Goal: Transaction & Acquisition: Book appointment/travel/reservation

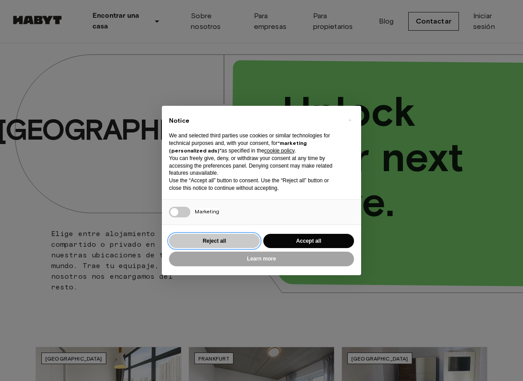
click at [235, 240] on button "Reject all" at bounding box center [214, 241] width 91 height 15
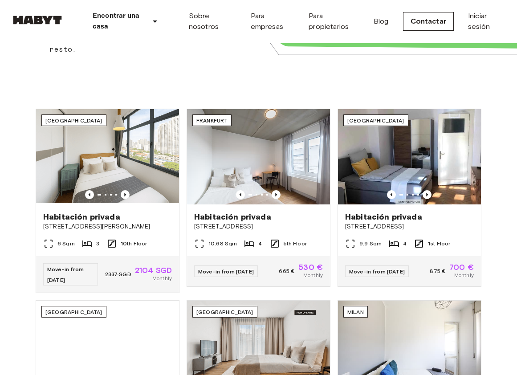
scroll to position [246, 0]
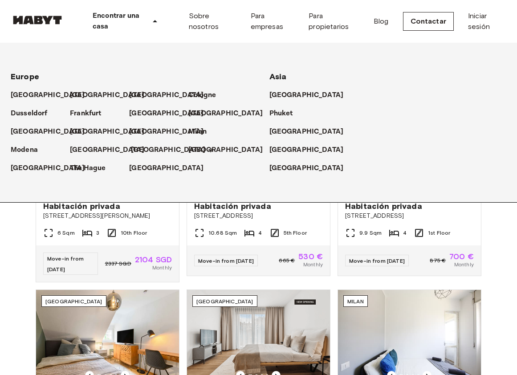
click at [145, 150] on p "[GEOGRAPHIC_DATA]" at bounding box center [168, 150] width 74 height 11
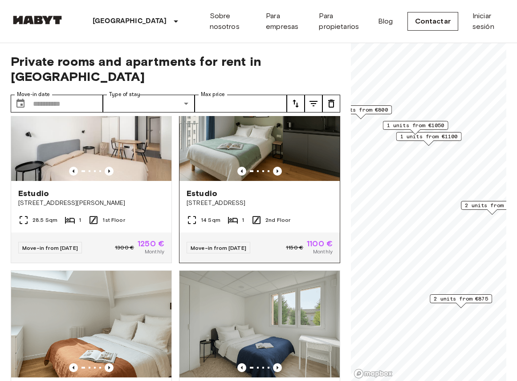
scroll to position [443, 0]
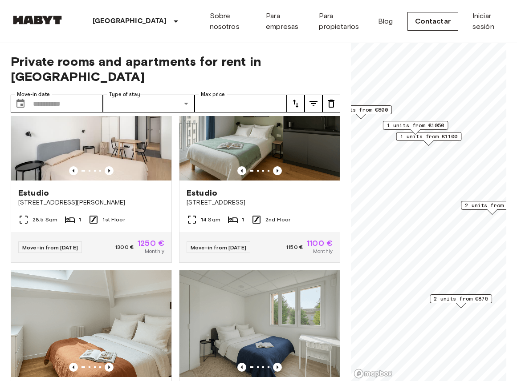
click at [492, 208] on span "2 units from €900" at bounding box center [492, 206] width 54 height 8
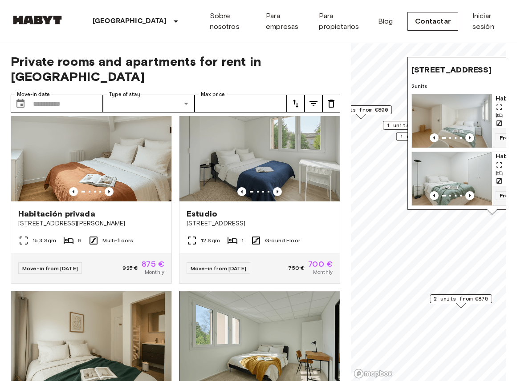
scroll to position [594, 0]
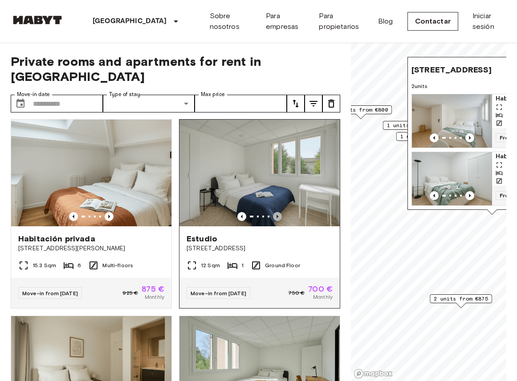
click at [274, 212] on icon "Previous image" at bounding box center [277, 216] width 9 height 9
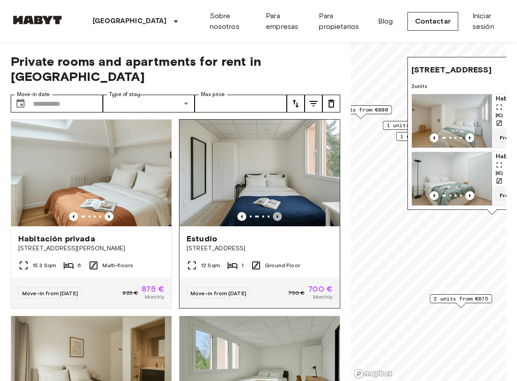
click at [274, 212] on icon "Previous image" at bounding box center [277, 216] width 9 height 9
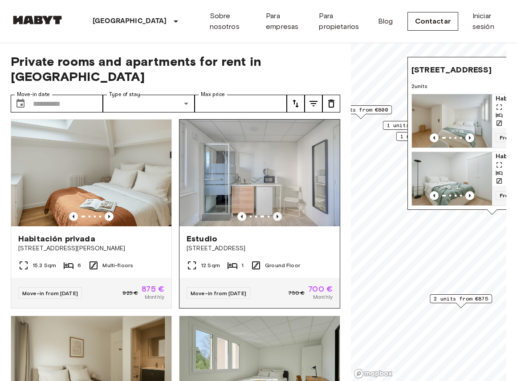
click at [274, 212] on icon "Previous image" at bounding box center [277, 216] width 9 height 9
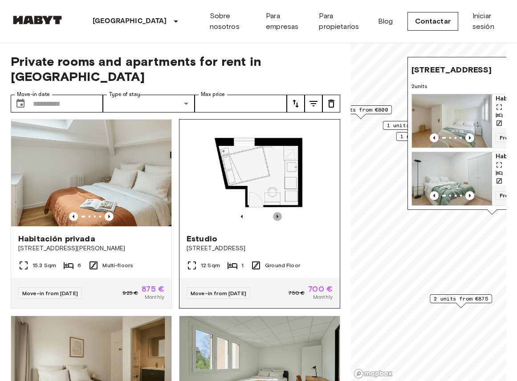
click at [274, 212] on icon "Previous image" at bounding box center [277, 216] width 9 height 9
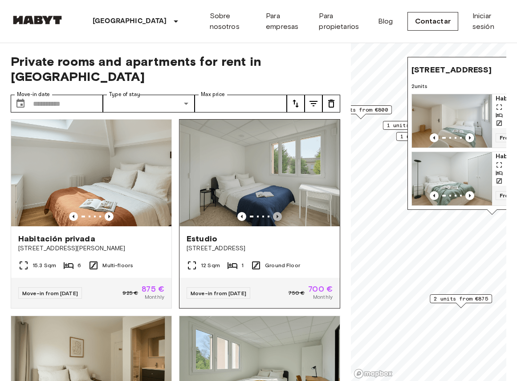
click at [274, 212] on icon "Previous image" at bounding box center [277, 216] width 9 height 9
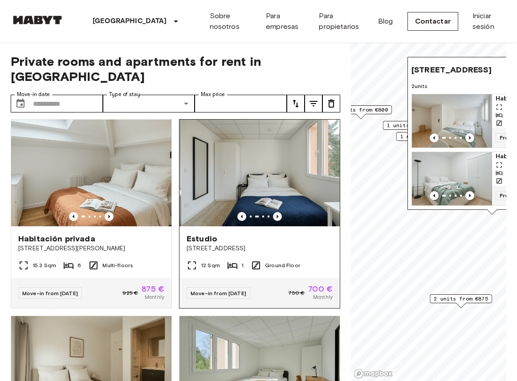
click at [274, 212] on icon "Previous image" at bounding box center [277, 216] width 9 height 9
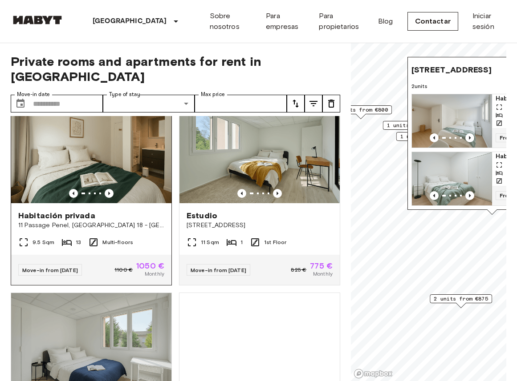
scroll to position [806, 0]
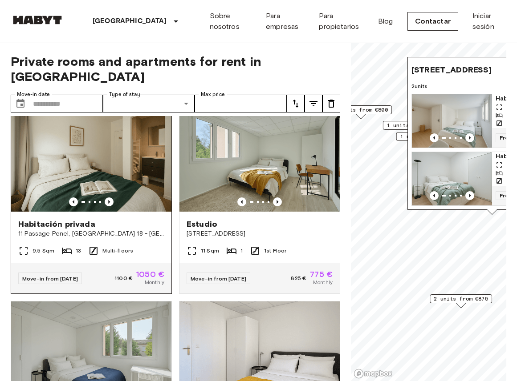
click at [153, 166] on img at bounding box center [91, 158] width 160 height 107
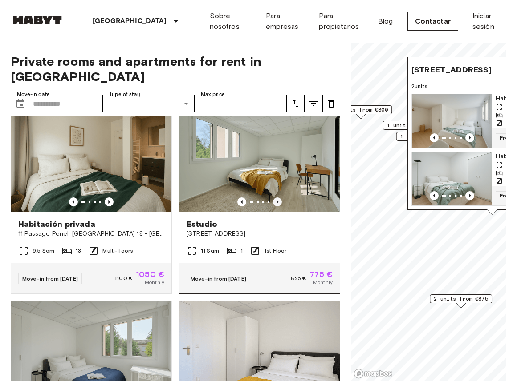
click at [273, 203] on icon "Previous image" at bounding box center [277, 202] width 9 height 9
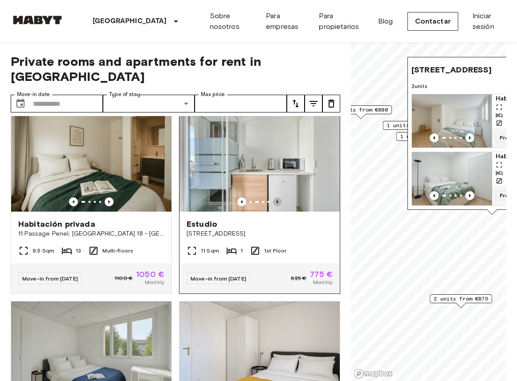
click at [273, 203] on icon "Previous image" at bounding box center [277, 202] width 9 height 9
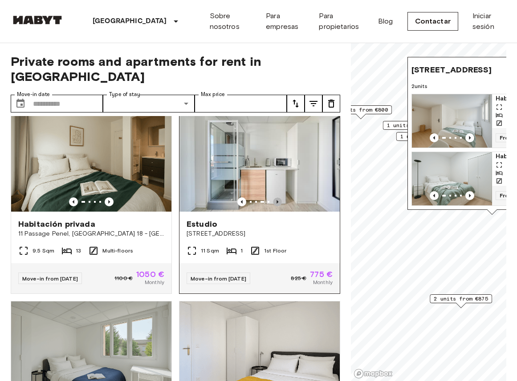
click at [273, 203] on icon "Previous image" at bounding box center [277, 202] width 9 height 9
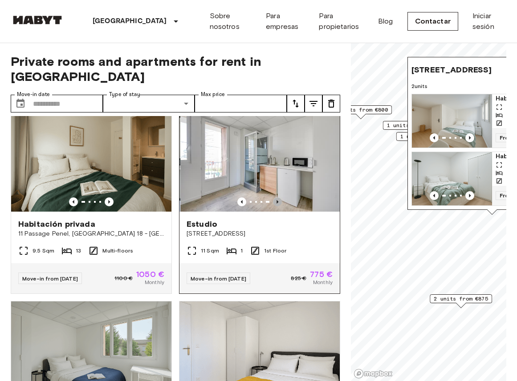
click at [273, 203] on icon "Previous image" at bounding box center [277, 202] width 9 height 9
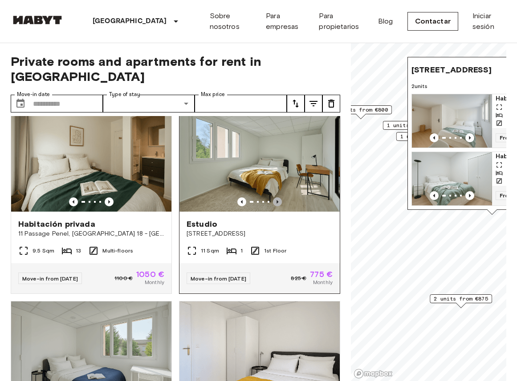
click at [273, 203] on icon "Previous image" at bounding box center [277, 202] width 9 height 9
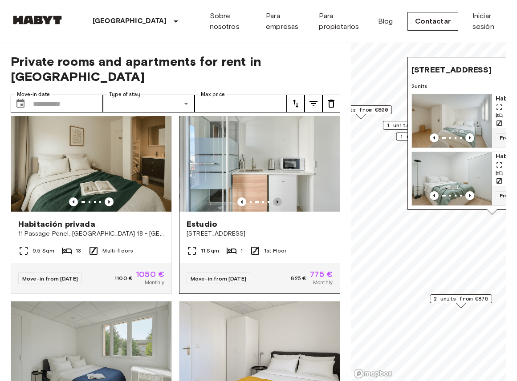
click at [273, 203] on icon "Previous image" at bounding box center [277, 202] width 9 height 9
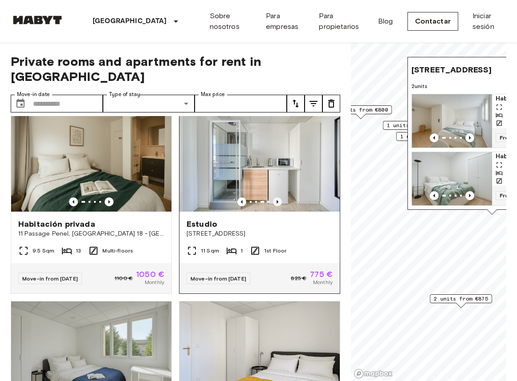
click at [273, 203] on icon "Previous image" at bounding box center [277, 202] width 9 height 9
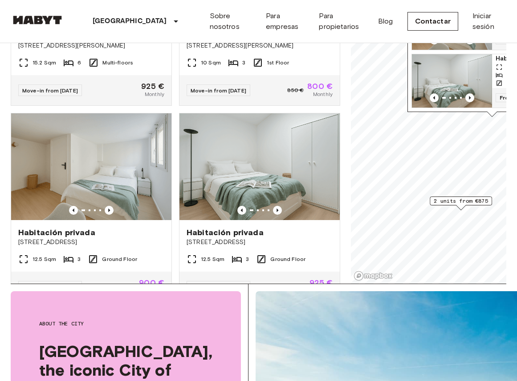
scroll to position [0, 0]
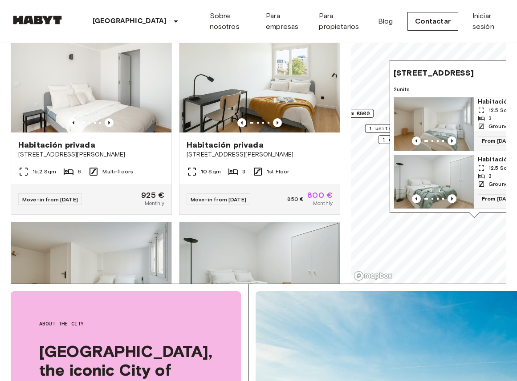
click at [379, 138] on div "1 units from €1100" at bounding box center [410, 139] width 65 height 9
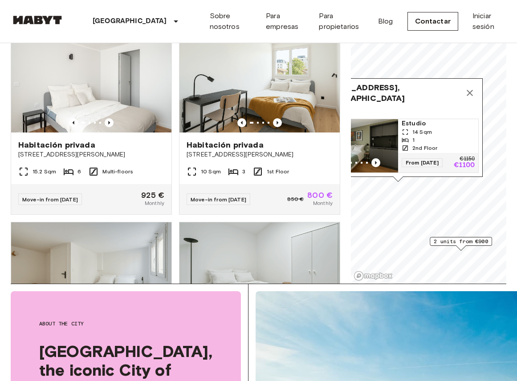
drag, startPoint x: 493, startPoint y: 103, endPoint x: 454, endPoint y: 93, distance: 40.9
click at [454, 93] on div "Rue Marcadet 26, 75018 Paris, FRA" at bounding box center [397, 92] width 161 height 21
click at [473, 88] on icon "Map marker" at bounding box center [469, 93] width 11 height 11
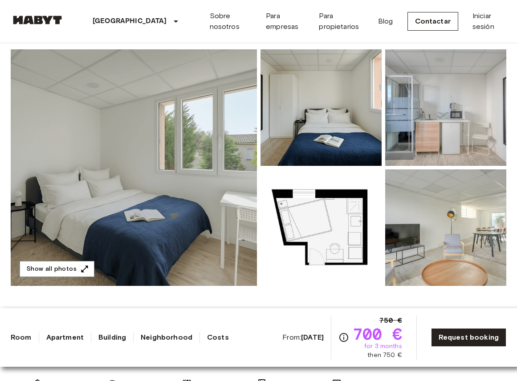
scroll to position [76, 0]
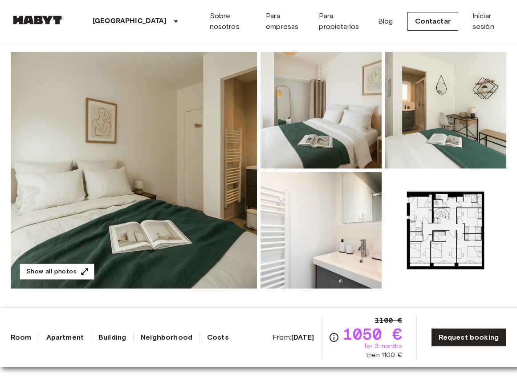
scroll to position [69, 0]
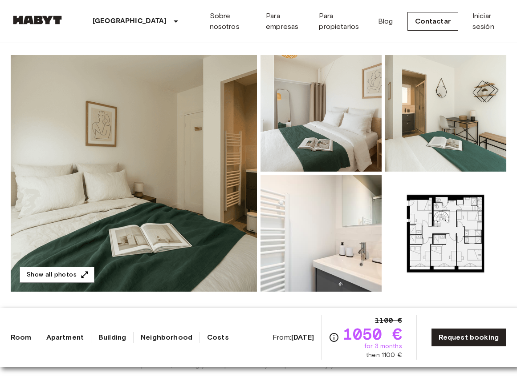
click at [174, 145] on img at bounding box center [134, 173] width 246 height 237
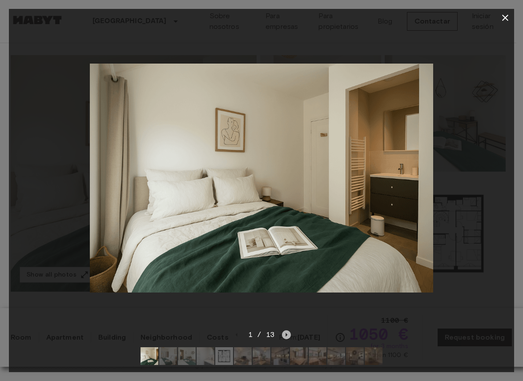
click at [289, 331] on icon "Next image" at bounding box center [286, 335] width 9 height 9
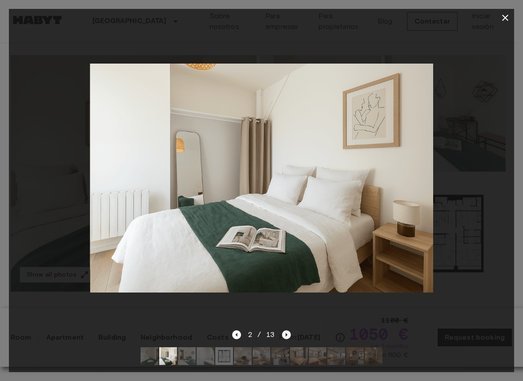
click at [289, 331] on icon "Next image" at bounding box center [286, 335] width 9 height 9
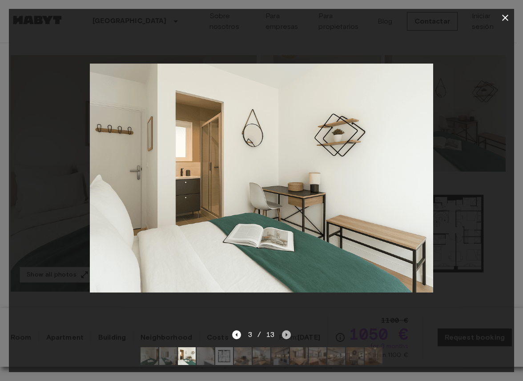
click at [289, 331] on icon "Next image" at bounding box center [286, 335] width 9 height 9
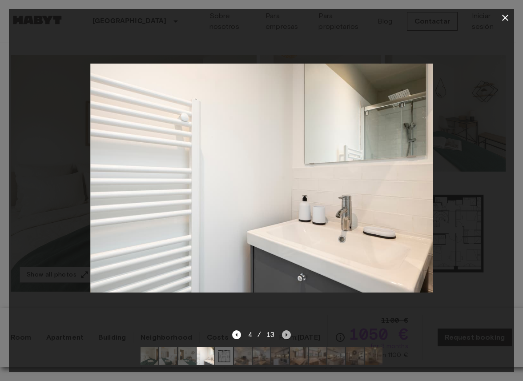
click at [289, 331] on icon "Next image" at bounding box center [286, 335] width 9 height 9
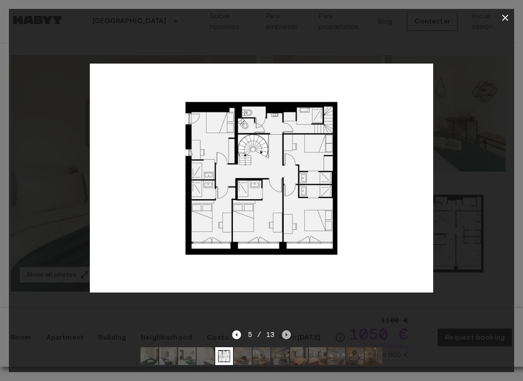
click at [289, 331] on icon "Next image" at bounding box center [286, 335] width 9 height 9
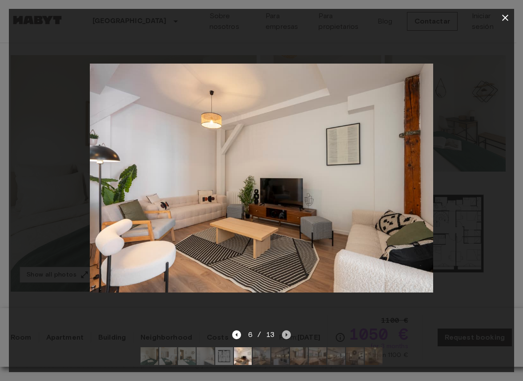
click at [289, 331] on icon "Next image" at bounding box center [286, 335] width 9 height 9
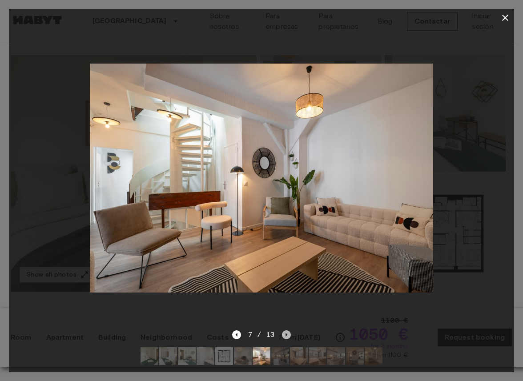
click at [289, 331] on icon "Next image" at bounding box center [286, 335] width 9 height 9
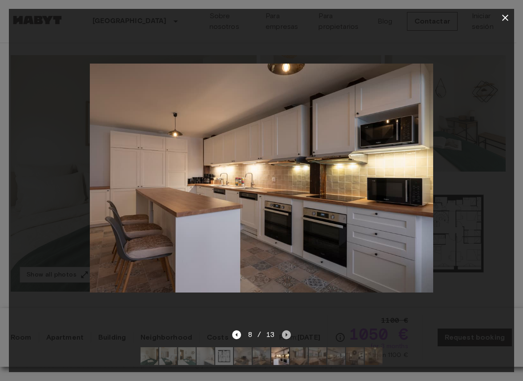
click at [289, 331] on icon "Next image" at bounding box center [286, 335] width 9 height 9
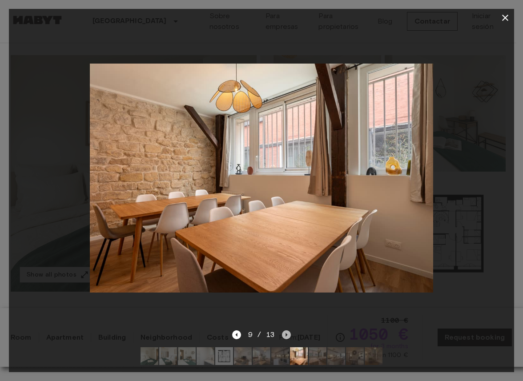
click at [289, 331] on icon "Next image" at bounding box center [286, 335] width 9 height 9
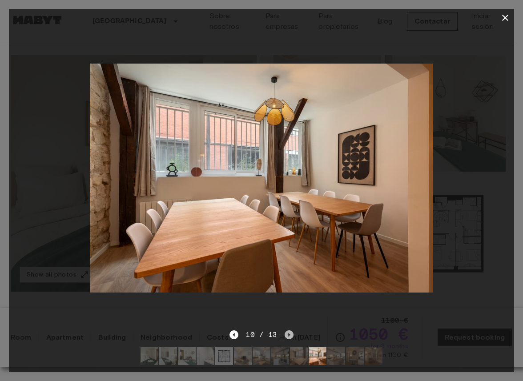
click at [289, 331] on icon "Next image" at bounding box center [289, 335] width 9 height 9
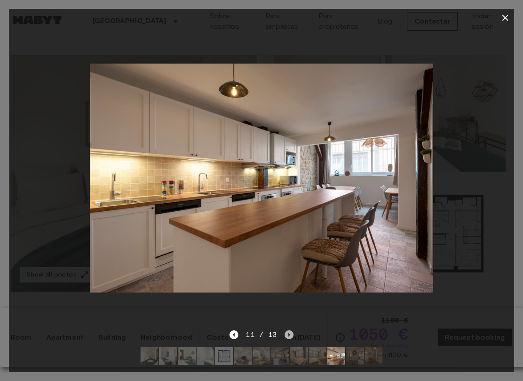
click at [289, 331] on icon "Next image" at bounding box center [289, 335] width 9 height 9
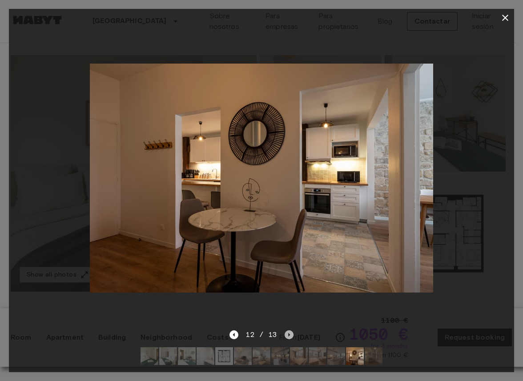
click at [289, 331] on icon "Next image" at bounding box center [289, 335] width 9 height 9
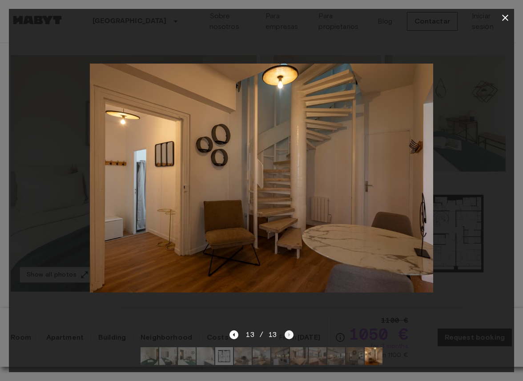
click at [289, 330] on div "13 / 13" at bounding box center [262, 335] width 64 height 11
click at [506, 20] on icon "button" at bounding box center [505, 17] width 11 height 11
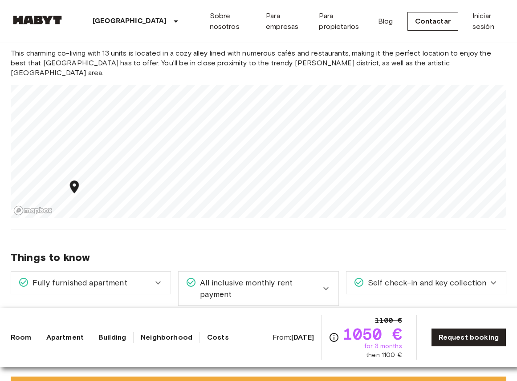
scroll to position [857, 0]
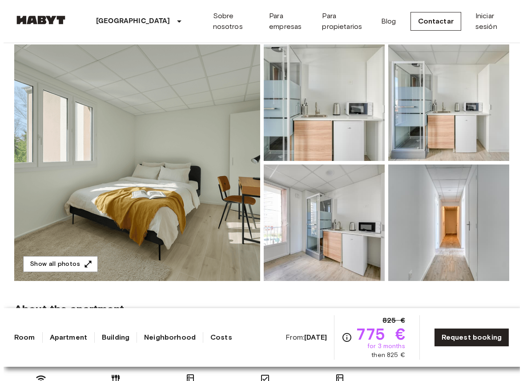
scroll to position [83, 0]
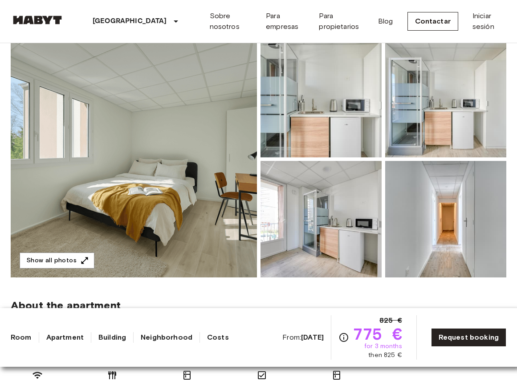
click at [179, 175] on img at bounding box center [134, 159] width 246 height 237
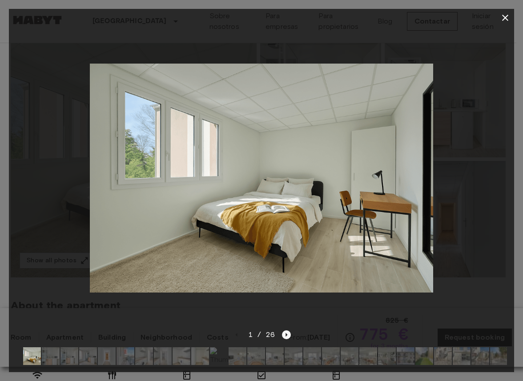
click at [286, 333] on icon "Next image" at bounding box center [287, 335] width 2 height 4
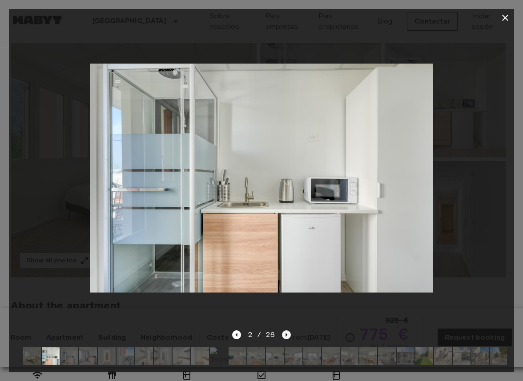
click at [286, 333] on icon "Next image" at bounding box center [287, 335] width 2 height 4
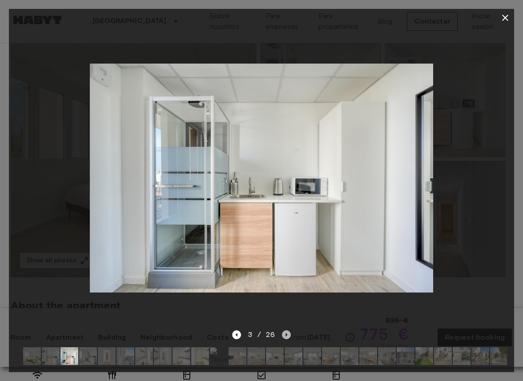
click at [286, 333] on icon "Next image" at bounding box center [287, 335] width 2 height 4
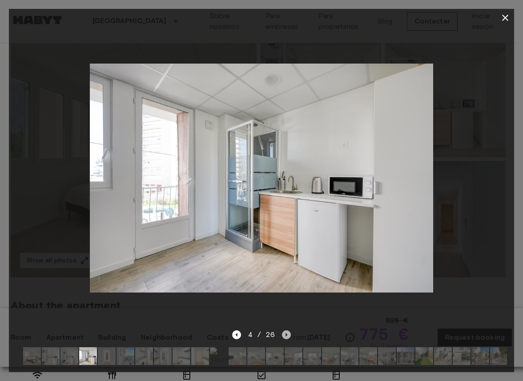
click at [286, 333] on icon "Next image" at bounding box center [287, 335] width 2 height 4
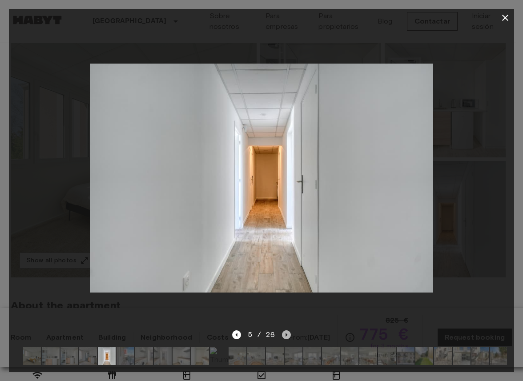
click at [286, 333] on icon "Next image" at bounding box center [287, 335] width 2 height 4
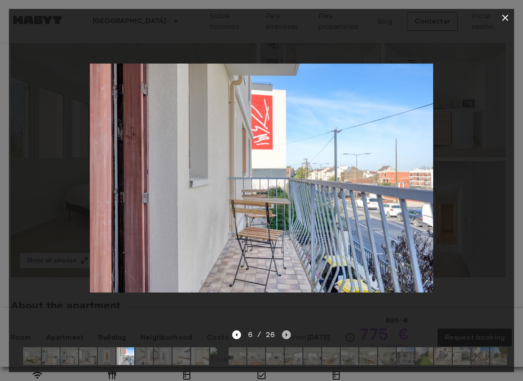
click at [286, 333] on icon "Next image" at bounding box center [287, 335] width 2 height 4
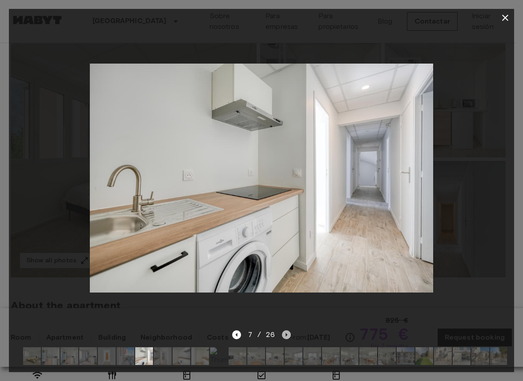
click at [286, 333] on icon "Next image" at bounding box center [287, 335] width 2 height 4
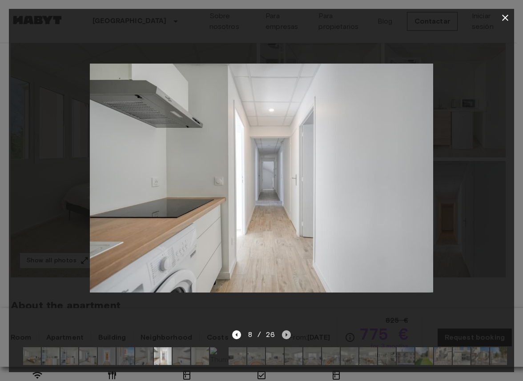
click at [286, 333] on icon "Next image" at bounding box center [287, 335] width 2 height 4
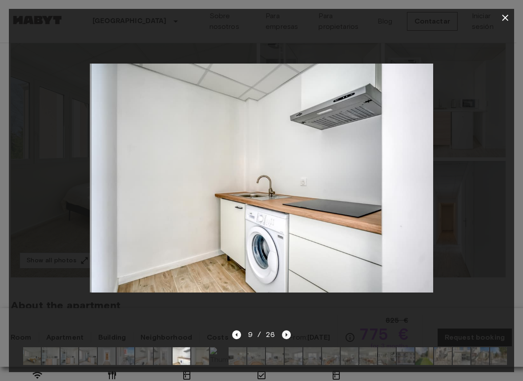
click at [286, 333] on icon "Next image" at bounding box center [287, 335] width 2 height 4
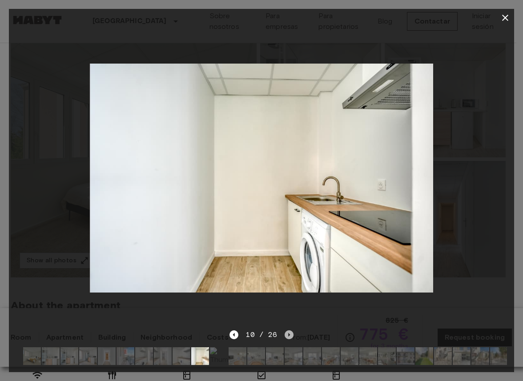
click at [286, 331] on icon "Next image" at bounding box center [289, 335] width 9 height 9
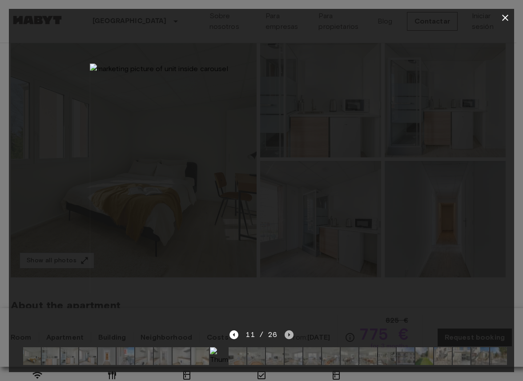
click at [286, 331] on icon "Next image" at bounding box center [289, 335] width 9 height 9
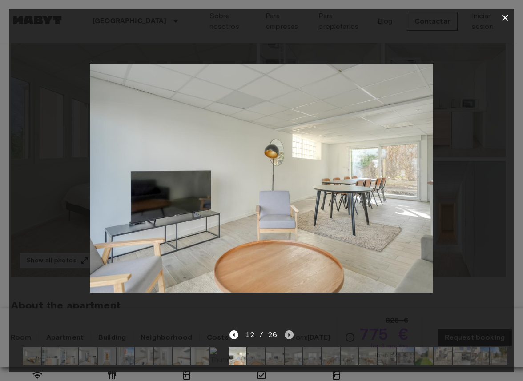
click at [286, 331] on icon "Next image" at bounding box center [289, 335] width 9 height 9
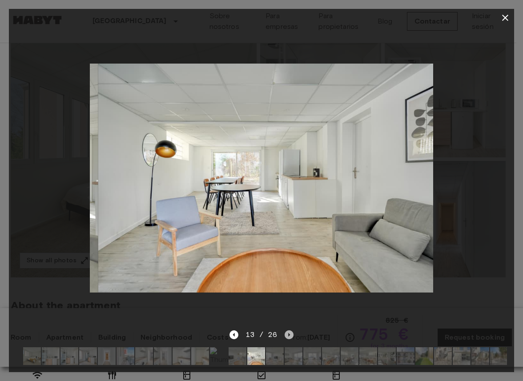
click at [286, 331] on icon "Next image" at bounding box center [289, 335] width 9 height 9
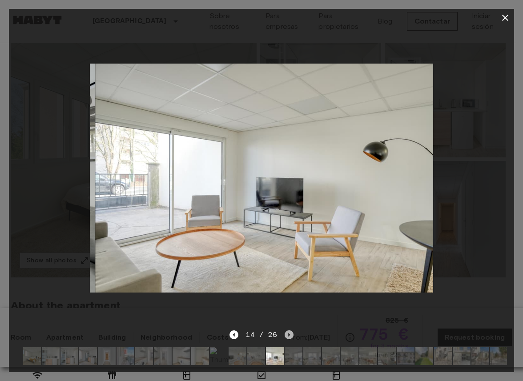
click at [286, 331] on icon "Next image" at bounding box center [289, 335] width 9 height 9
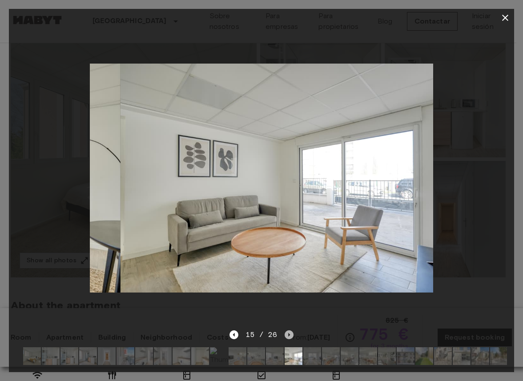
click at [286, 331] on icon "Next image" at bounding box center [289, 335] width 9 height 9
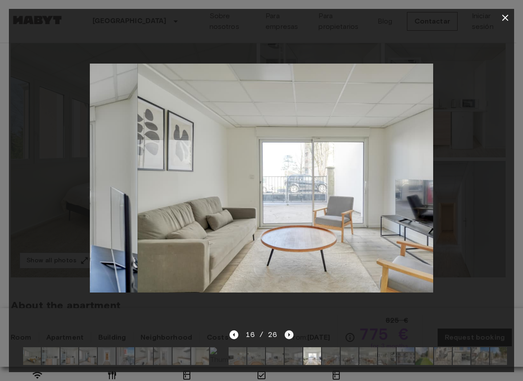
click at [286, 331] on icon "Next image" at bounding box center [289, 335] width 9 height 9
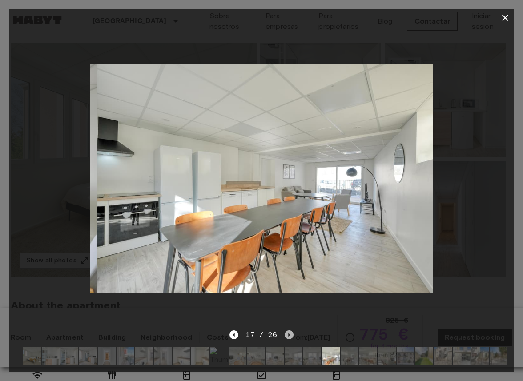
click at [286, 331] on icon "Next image" at bounding box center [289, 335] width 9 height 9
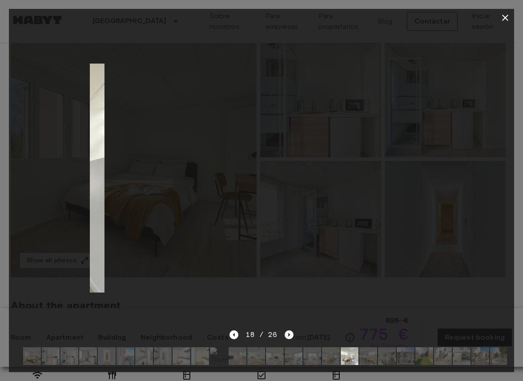
click at [286, 331] on icon "Next image" at bounding box center [289, 335] width 9 height 9
